Goal: Transaction & Acquisition: Purchase product/service

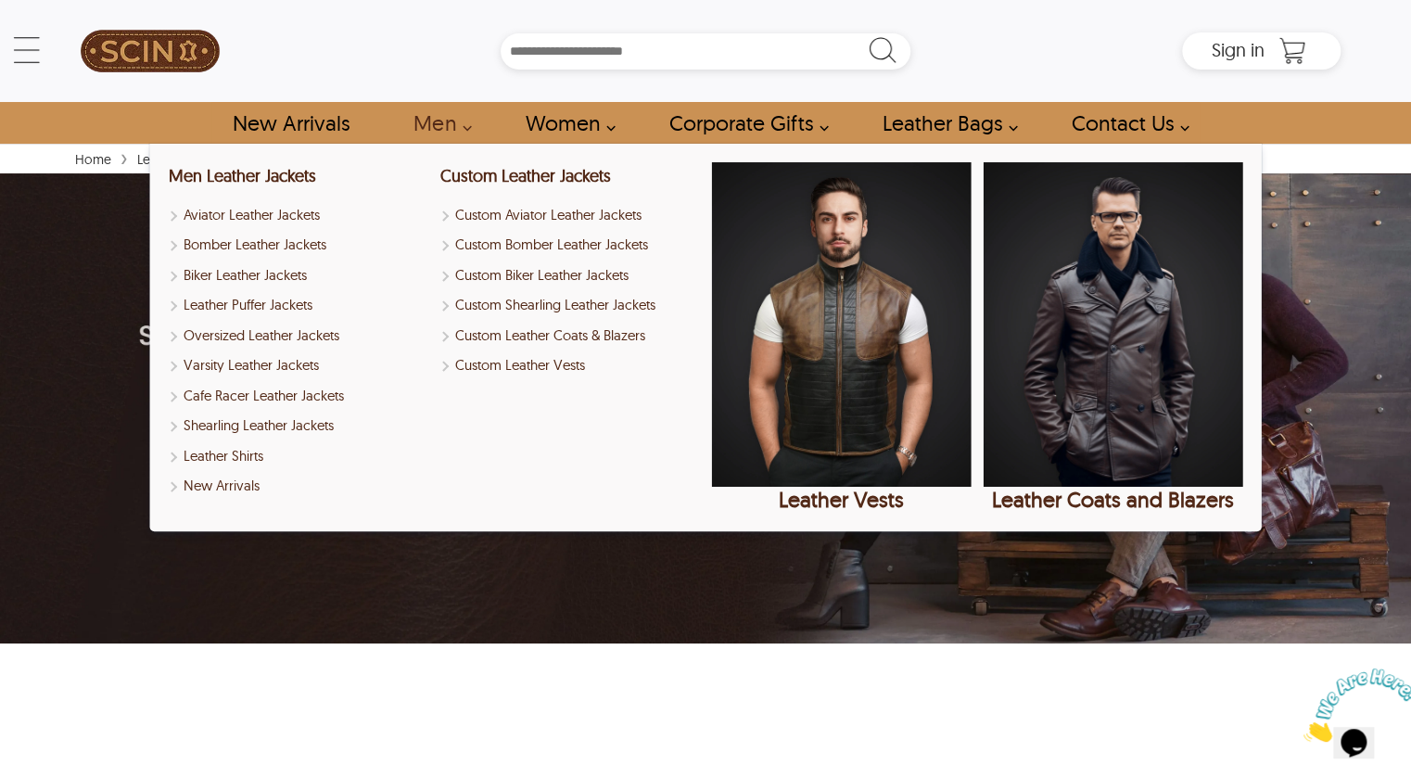
click at [441, 120] on link "Men" at bounding box center [436, 123] width 89 height 42
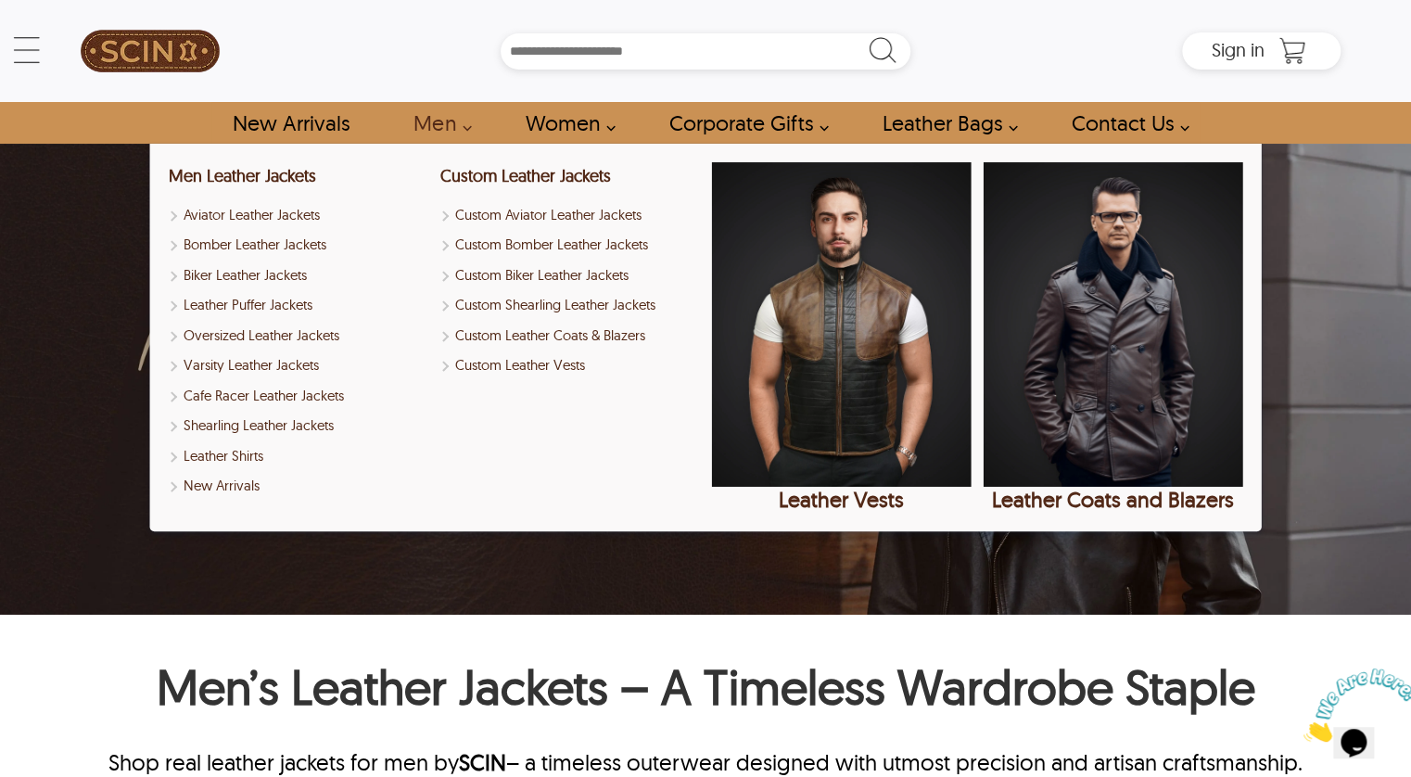
click at [452, 123] on link "Men" at bounding box center [436, 123] width 89 height 42
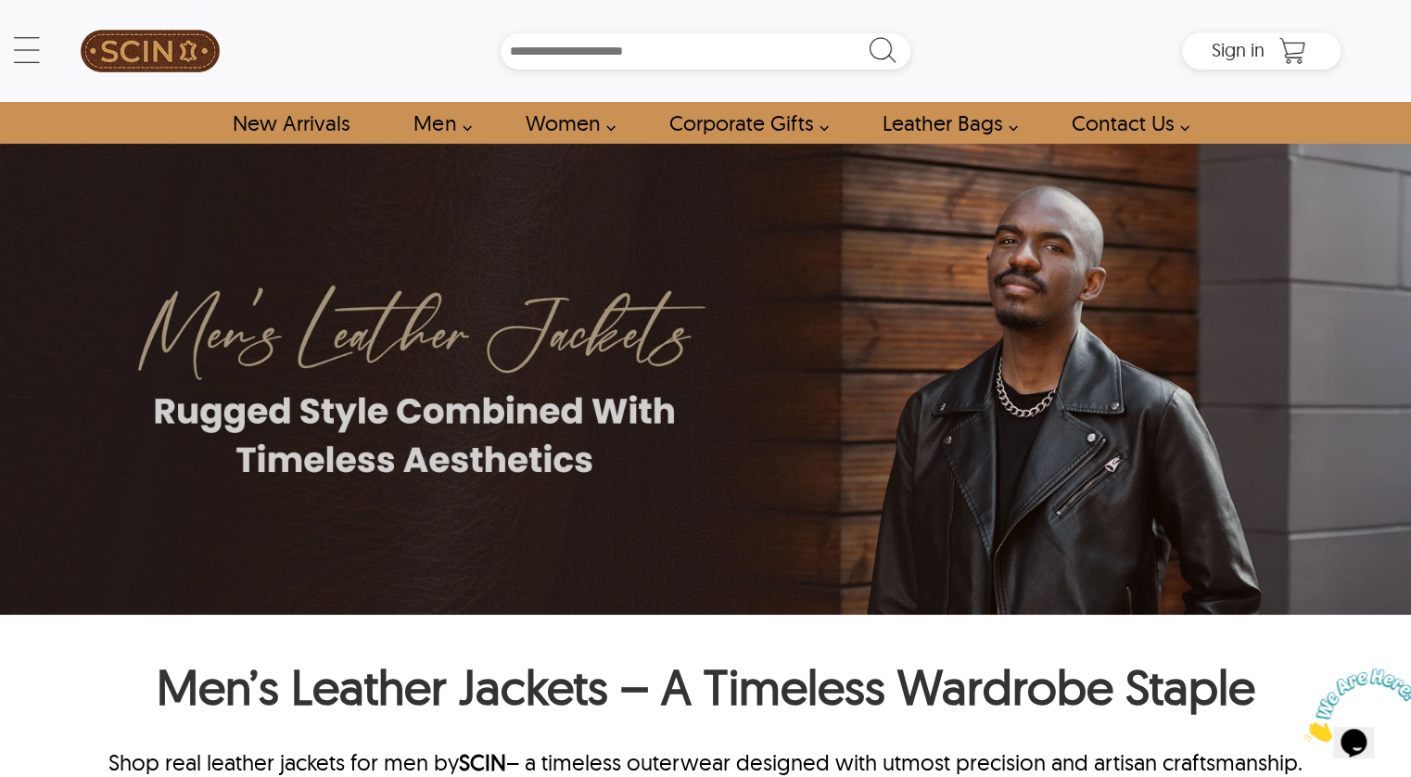
click at [452, 123] on link "Men" at bounding box center [436, 123] width 89 height 42
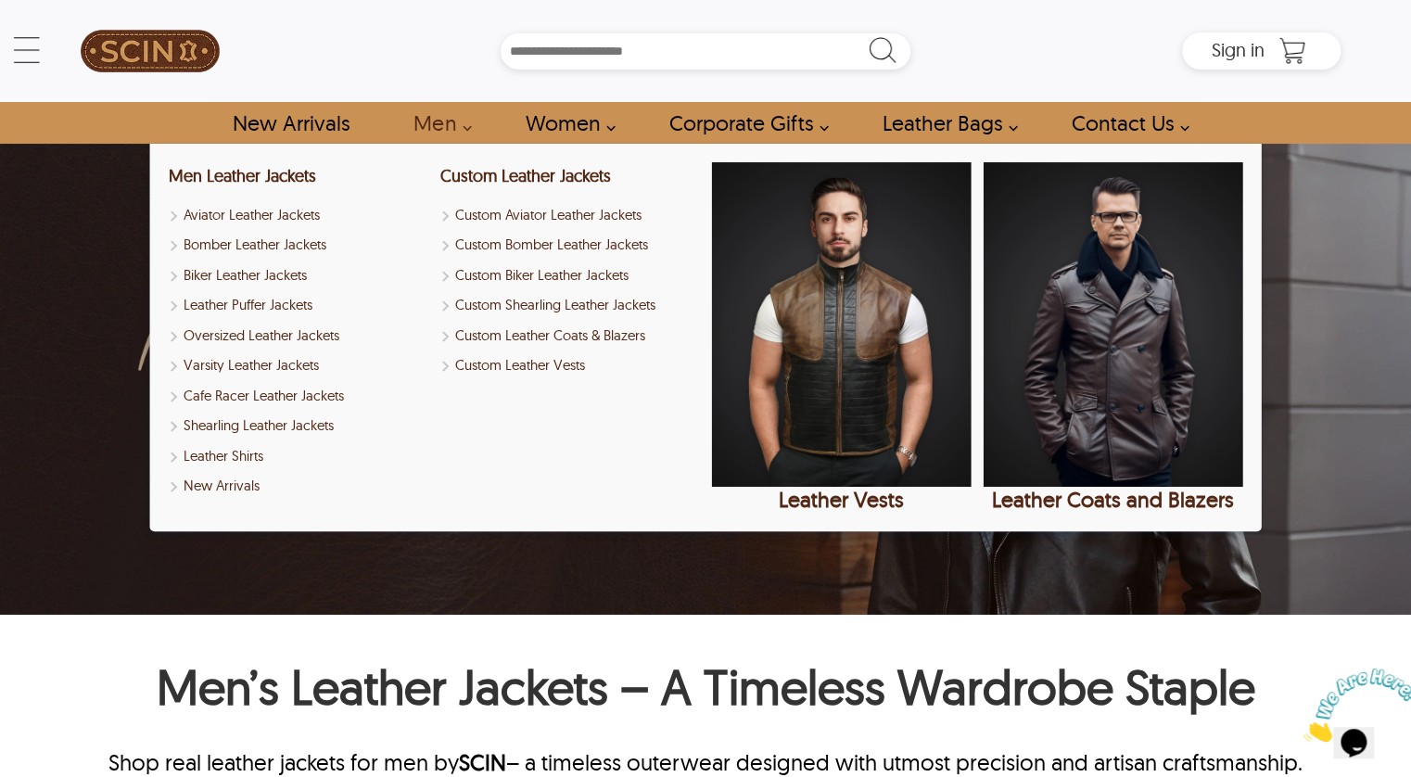
click at [467, 126] on link "Men" at bounding box center [436, 123] width 89 height 42
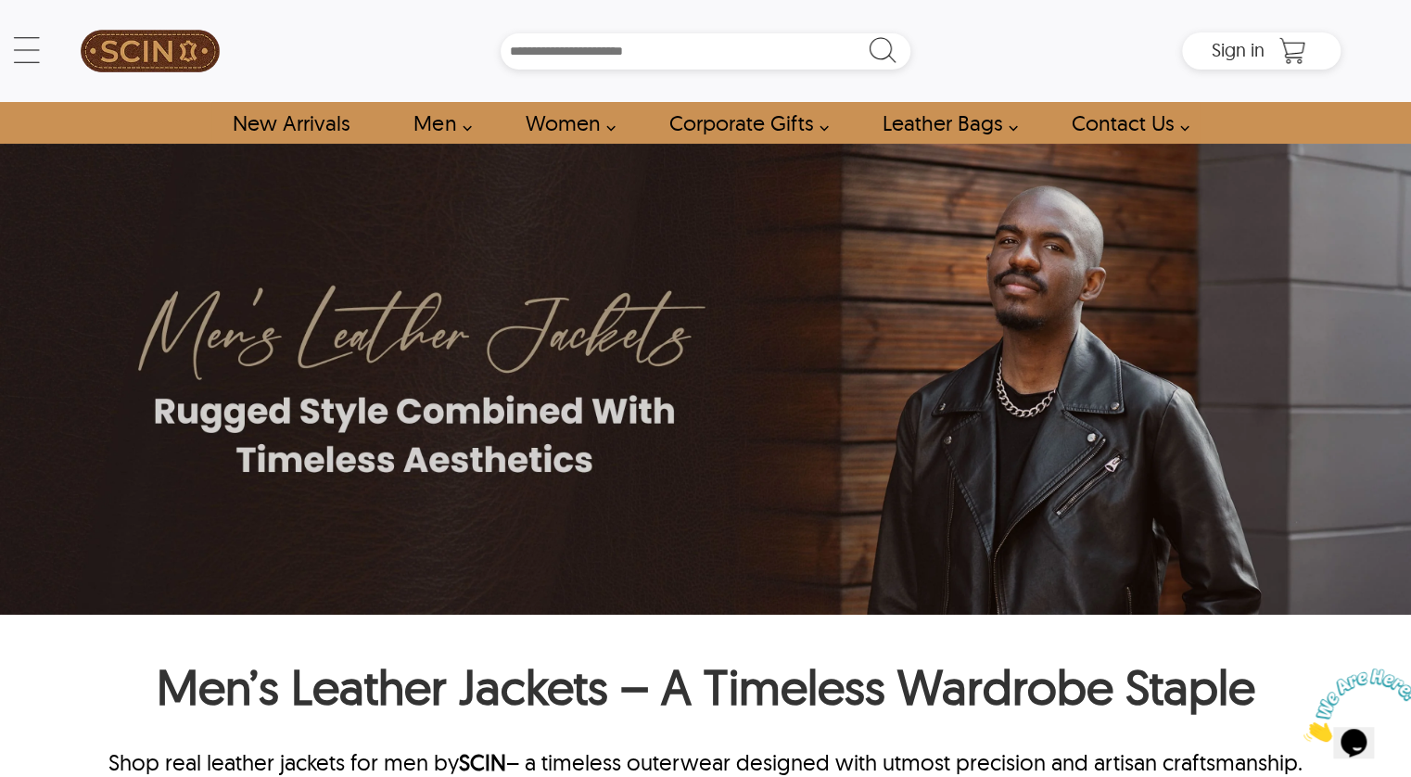
click at [467, 126] on link "Men" at bounding box center [436, 123] width 89 height 42
click at [457, 123] on link "Men" at bounding box center [436, 123] width 89 height 42
click at [438, 120] on link "Men" at bounding box center [436, 123] width 89 height 42
click at [455, 123] on link "Men" at bounding box center [436, 123] width 89 height 42
click at [470, 124] on link "Men" at bounding box center [436, 123] width 89 height 42
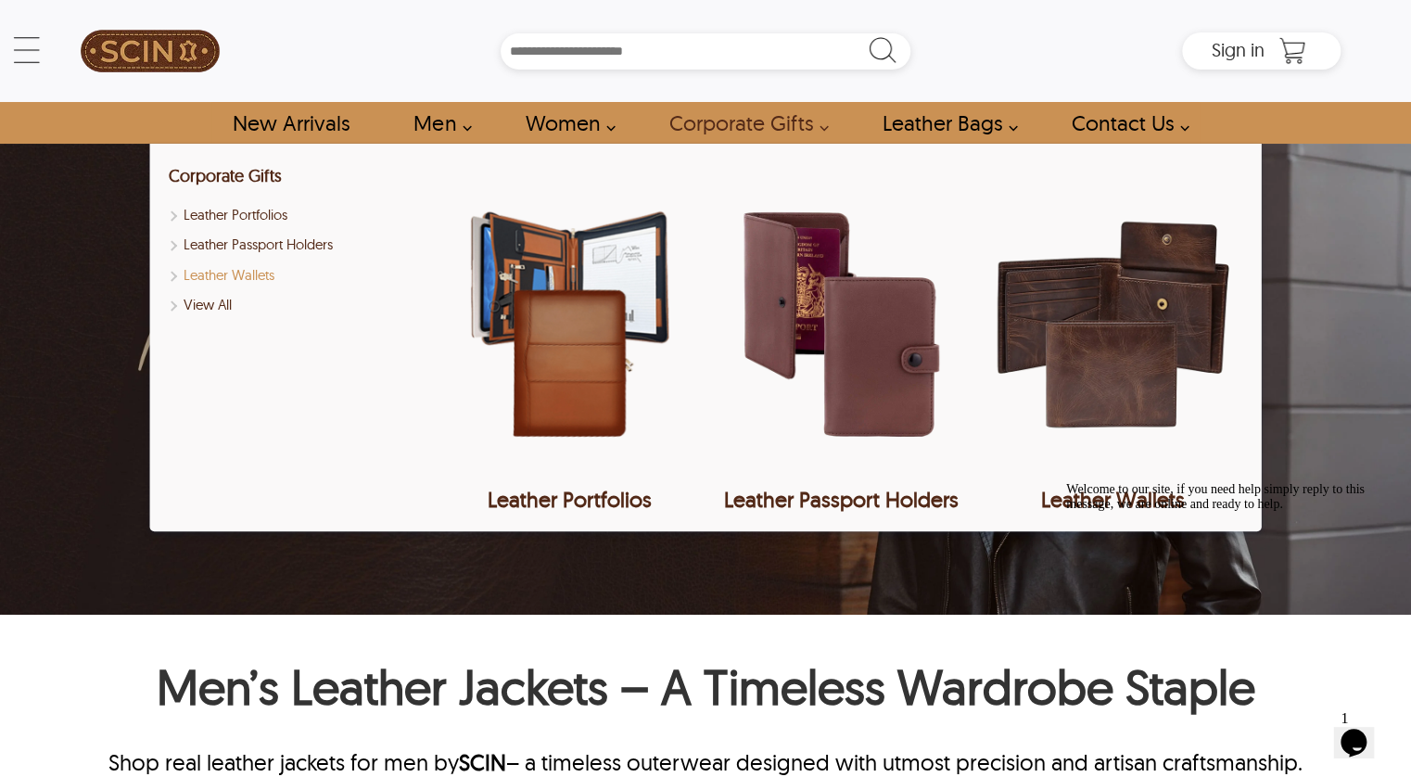
click at [248, 270] on link "Leather Wallets" at bounding box center [298, 275] width 260 height 21
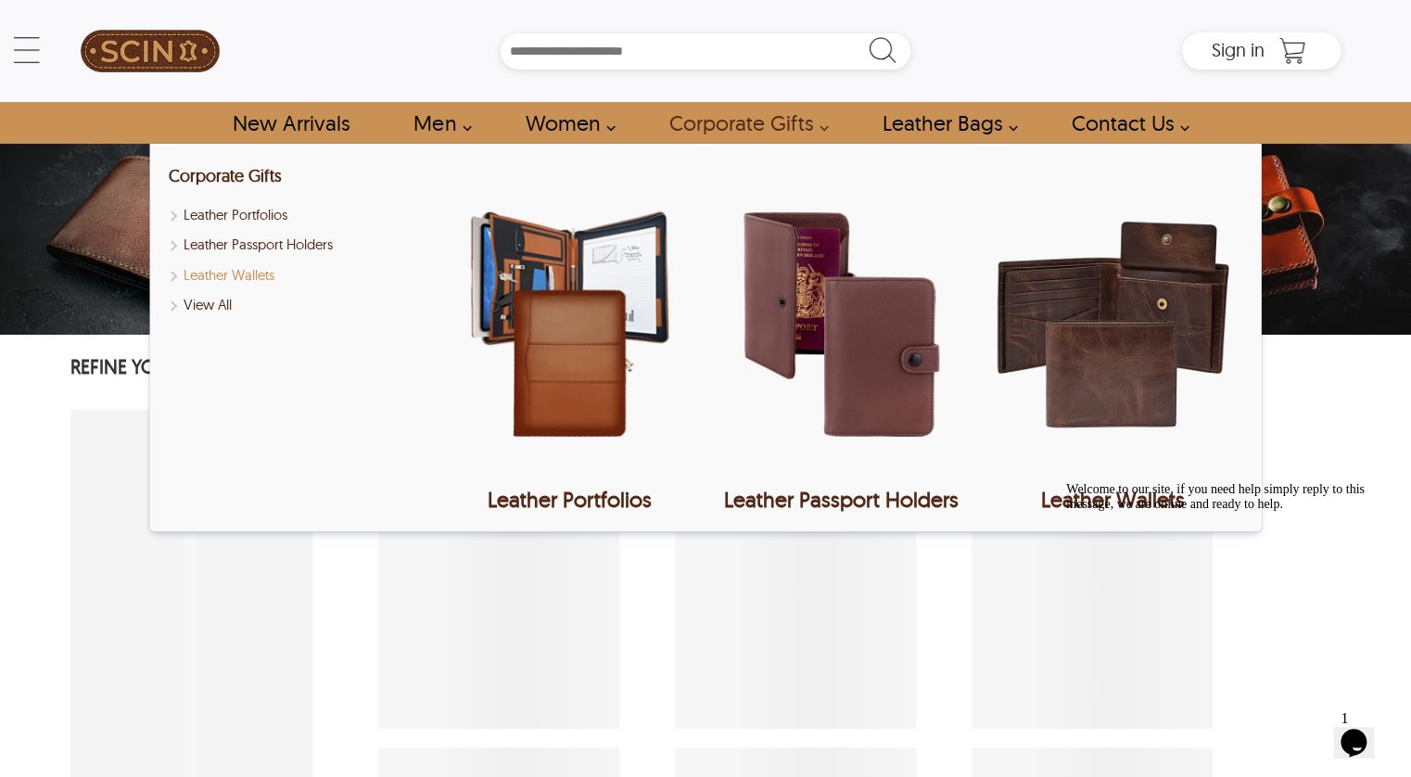
select select "********"
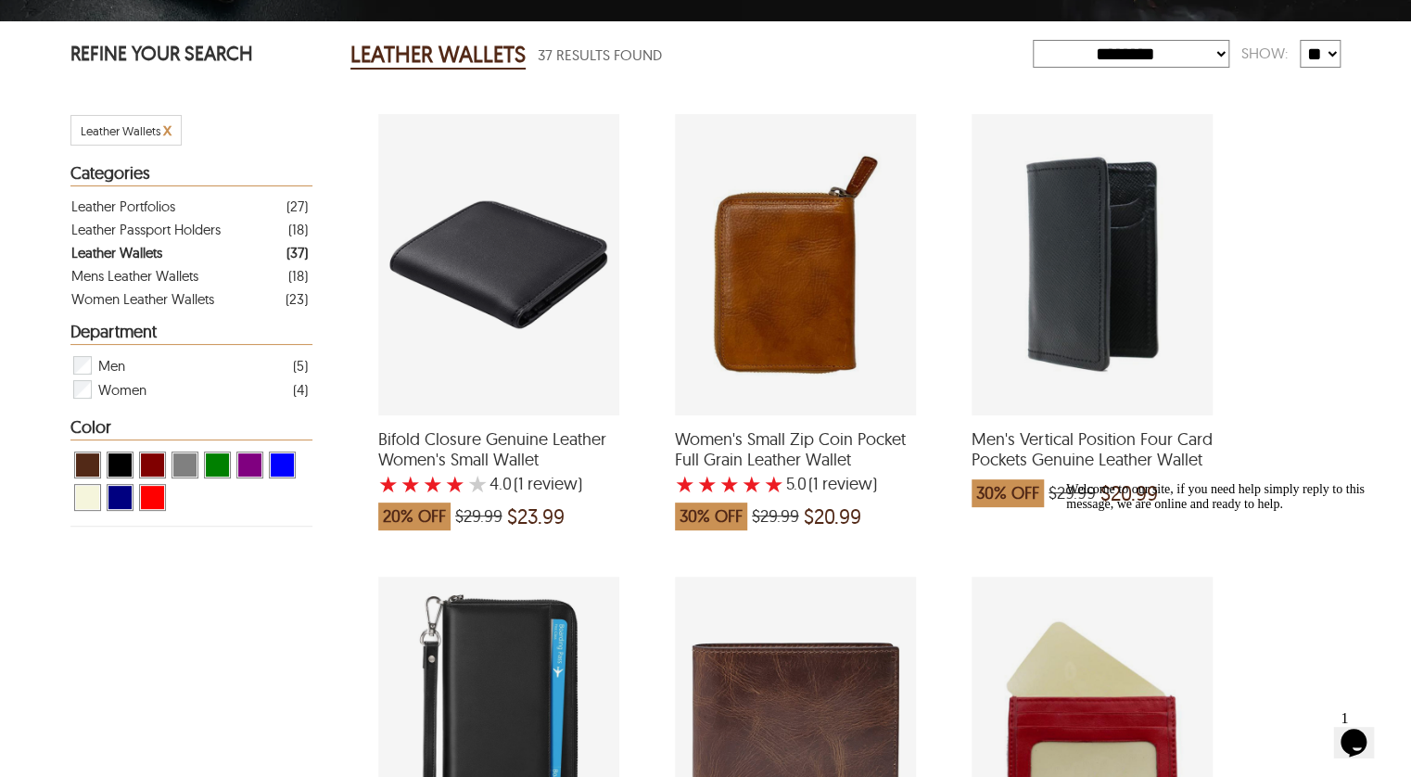
scroll to position [392, 0]
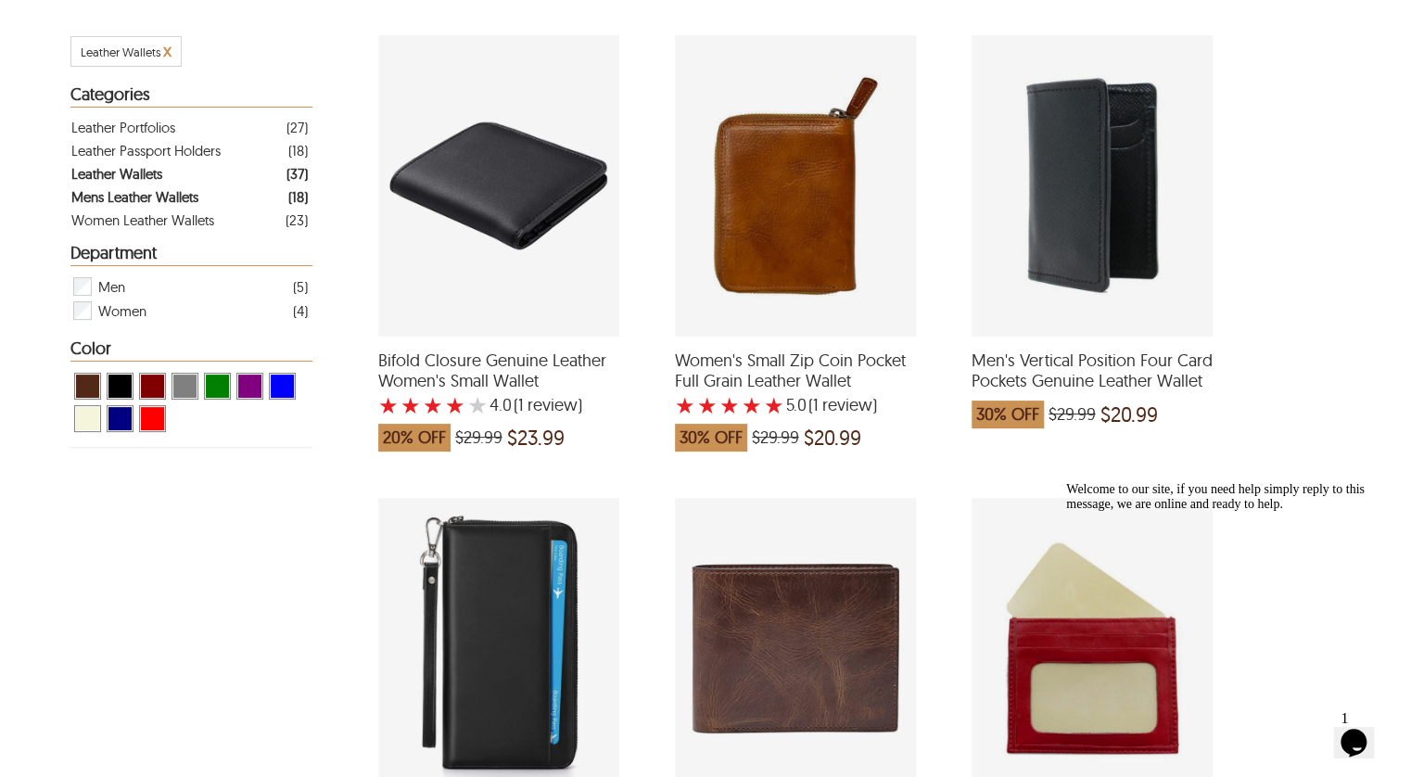
click at [174, 190] on div "Mens Leather Wallets" at bounding box center [134, 196] width 127 height 23
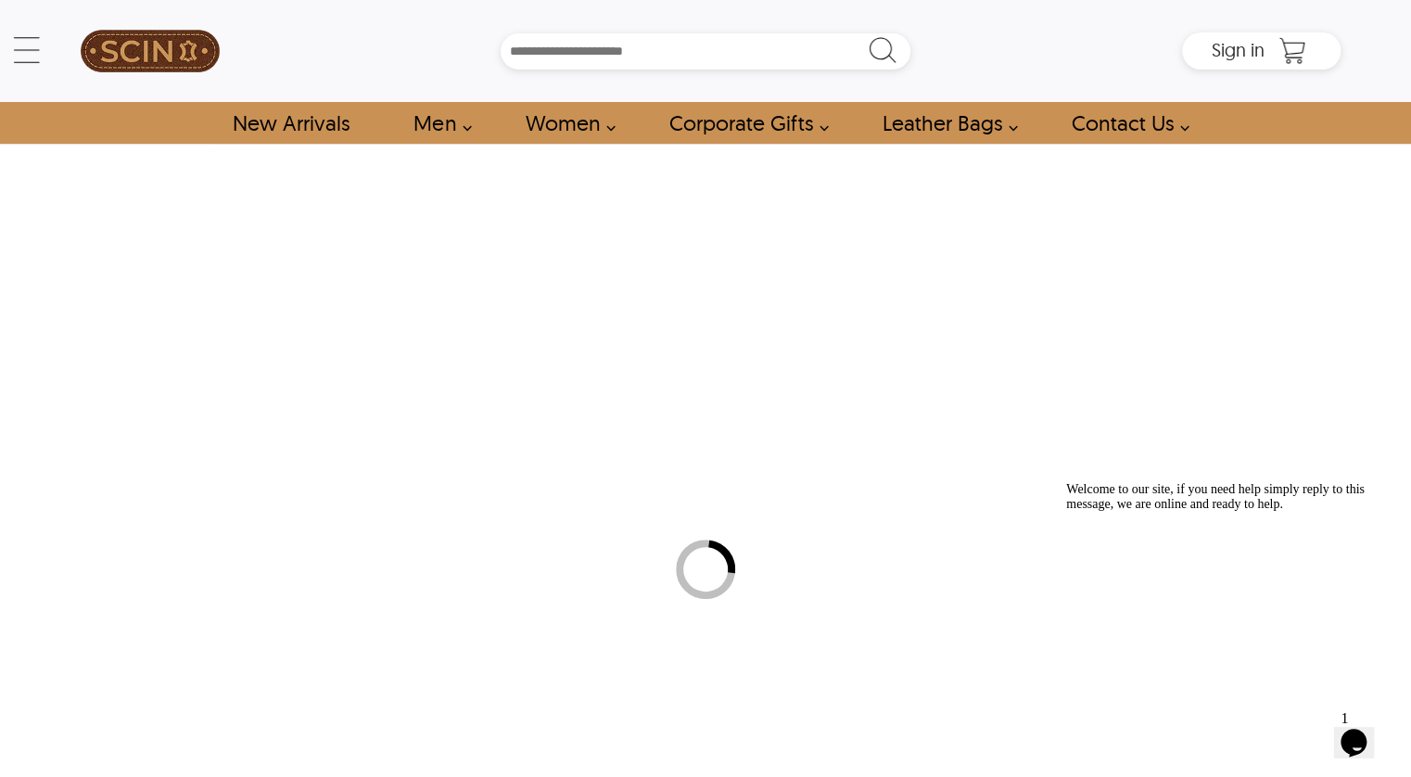
select select "********"
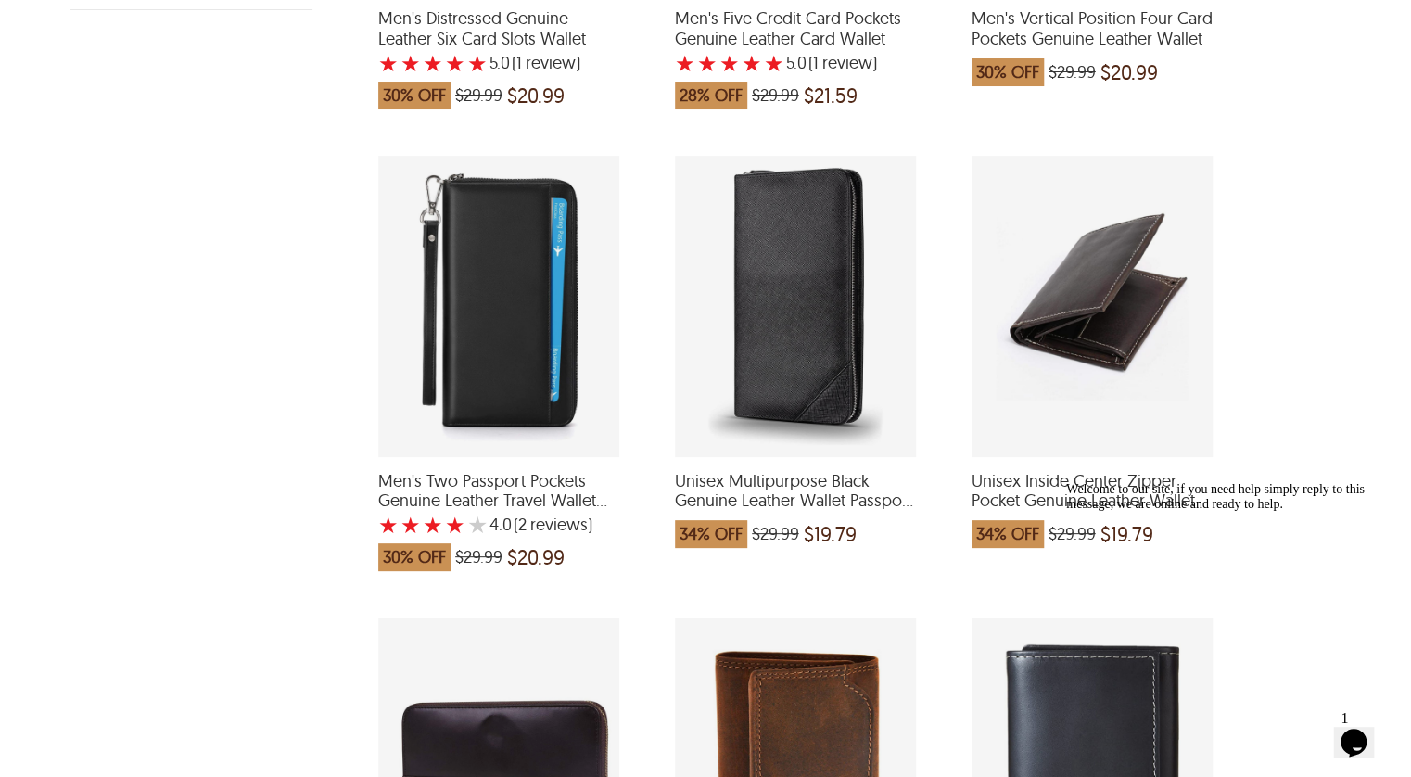
scroll to position [211, 0]
